Goal: Information Seeking & Learning: Learn about a topic

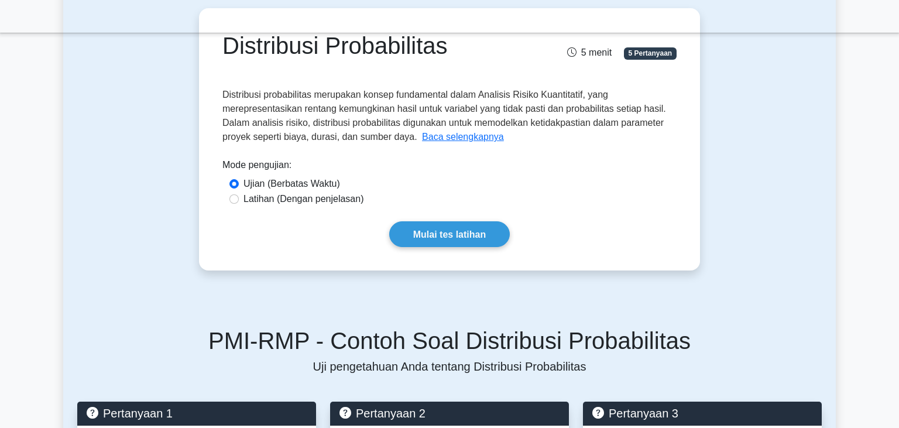
scroll to position [61, 0]
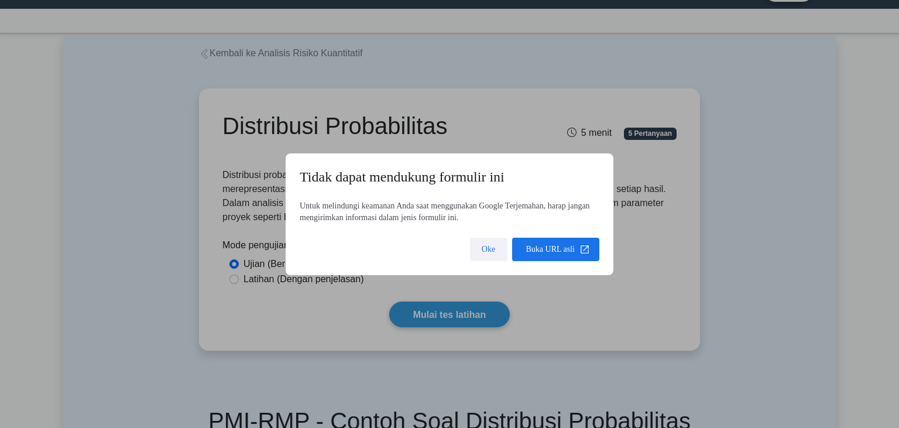
click at [490, 248] on span at bounding box center [488, 249] width 37 height 28
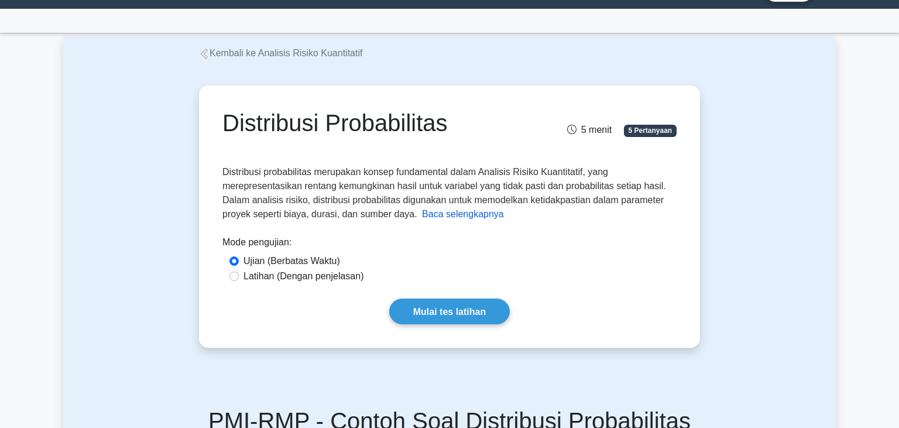
click at [469, 218] on font "Baca selengkapnya" at bounding box center [463, 214] width 82 height 10
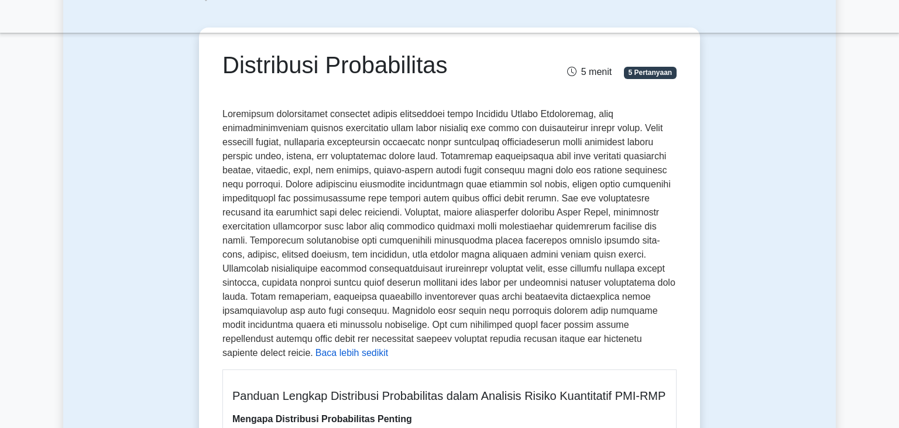
scroll to position [123, 0]
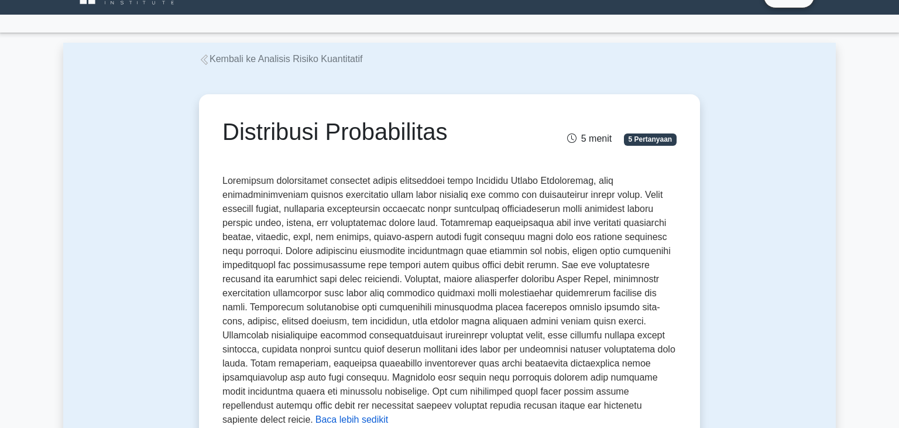
scroll to position [61, 0]
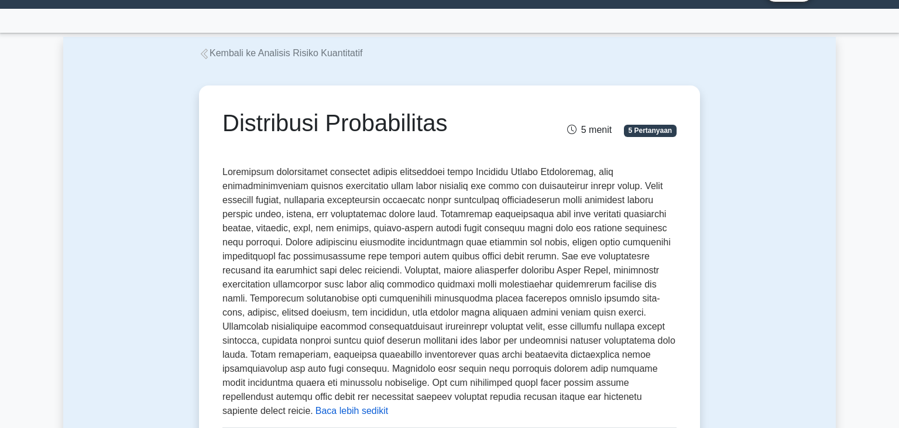
drag, startPoint x: 226, startPoint y: 172, endPoint x: 319, endPoint y: 158, distance: 94.7
click at [415, 227] on font at bounding box center [448, 291] width 453 height 249
click at [455, 149] on div "Distribusi Probabilitas 5 menit 5 Pertanyaan" at bounding box center [449, 132] width 454 height 47
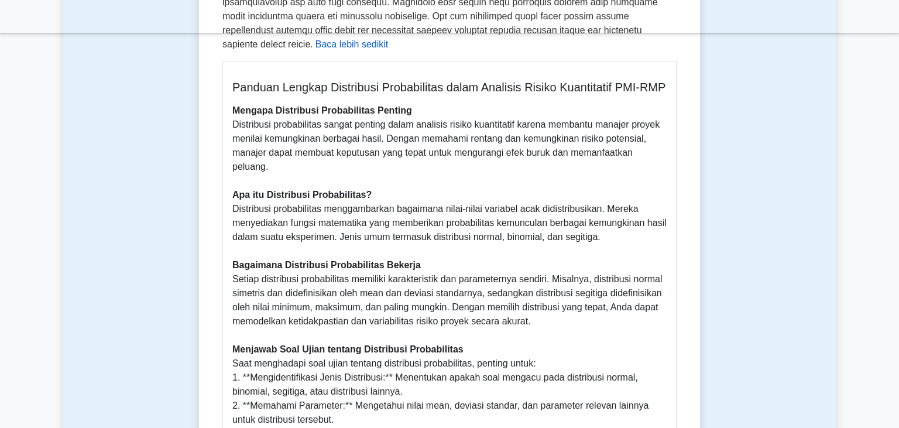
scroll to position [432, 0]
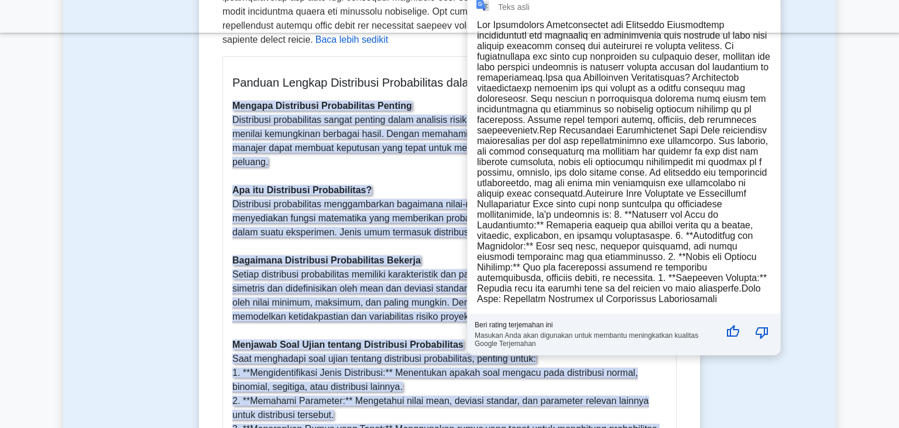
drag, startPoint x: 233, startPoint y: 205, endPoint x: 475, endPoint y: 234, distance: 243.4
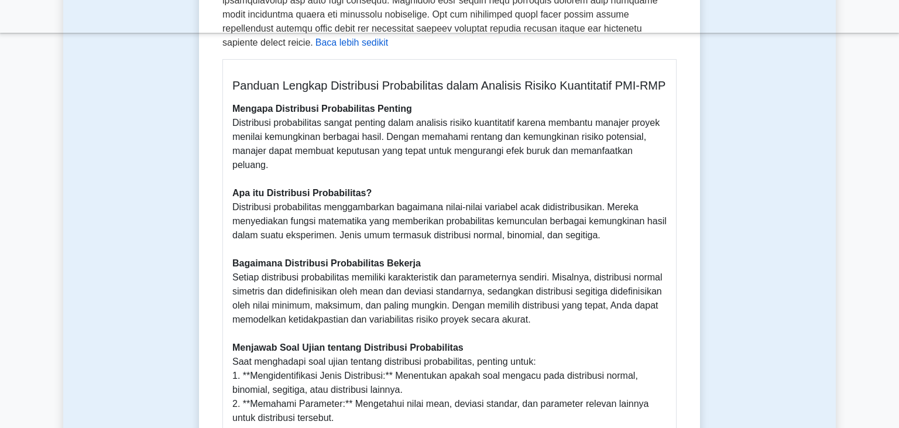
copy font "Distribusi probabilitas menggambarkan bagaimana nilai-nilai variabel acak didis…"
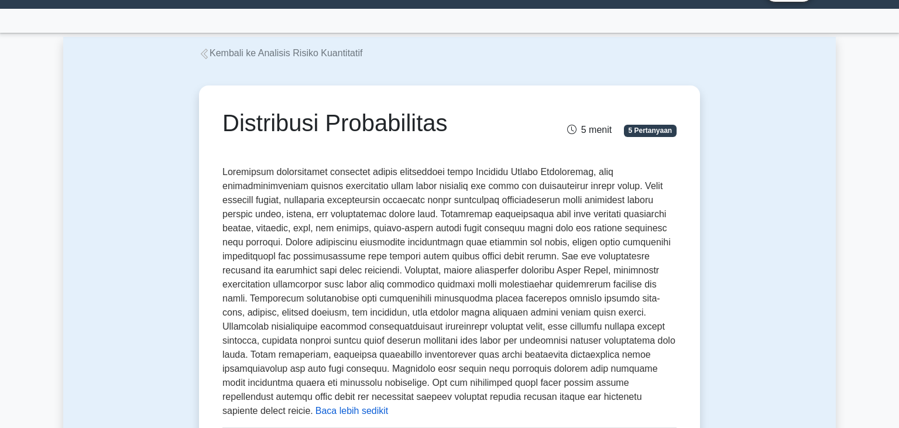
scroll to position [0, 0]
